Goal: Task Accomplishment & Management: Use online tool/utility

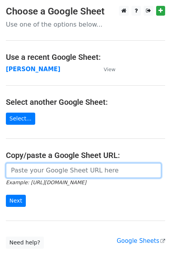
click at [23, 174] on input "url" at bounding box center [83, 170] width 155 height 15
paste input "https://docs.google.com/spreadsheets/d/1oqxXdD6BbM7dchgQkuMQWACtRK0sReuq5YEGTJ2…"
type input "https://docs.google.com/spreadsheets/d/1oqxXdD6BbM7dchgQkuMQWACtRK0sReuq5YEGTJ2…"
click at [6, 195] on input "Next" at bounding box center [16, 201] width 20 height 12
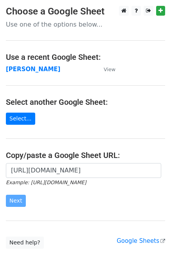
scroll to position [0, 0]
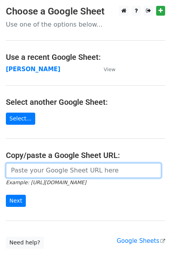
click at [41, 172] on input "url" at bounding box center [83, 170] width 155 height 15
paste input "[URL][DOMAIN_NAME]"
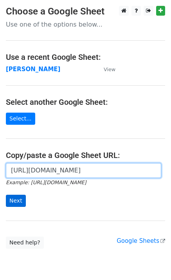
scroll to position [0, 181]
type input "https://docs.google.com/spreadsheets/d/1oqxXdD6BbM7dchgQkuMQWACtRK0sReuq5YEGTJ2…"
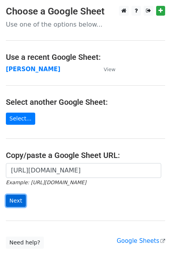
scroll to position [0, 0]
click at [20, 200] on input "Next" at bounding box center [16, 201] width 20 height 12
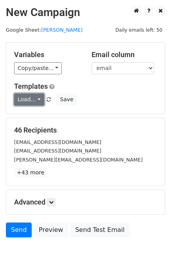
click at [24, 102] on link "Load..." at bounding box center [29, 100] width 30 height 12
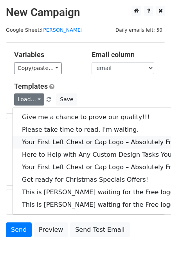
click at [44, 141] on link "Your First Left Chest or Cap Logo – Absolutely Free" at bounding box center [106, 142] width 187 height 13
